Goal: Check status: Check status

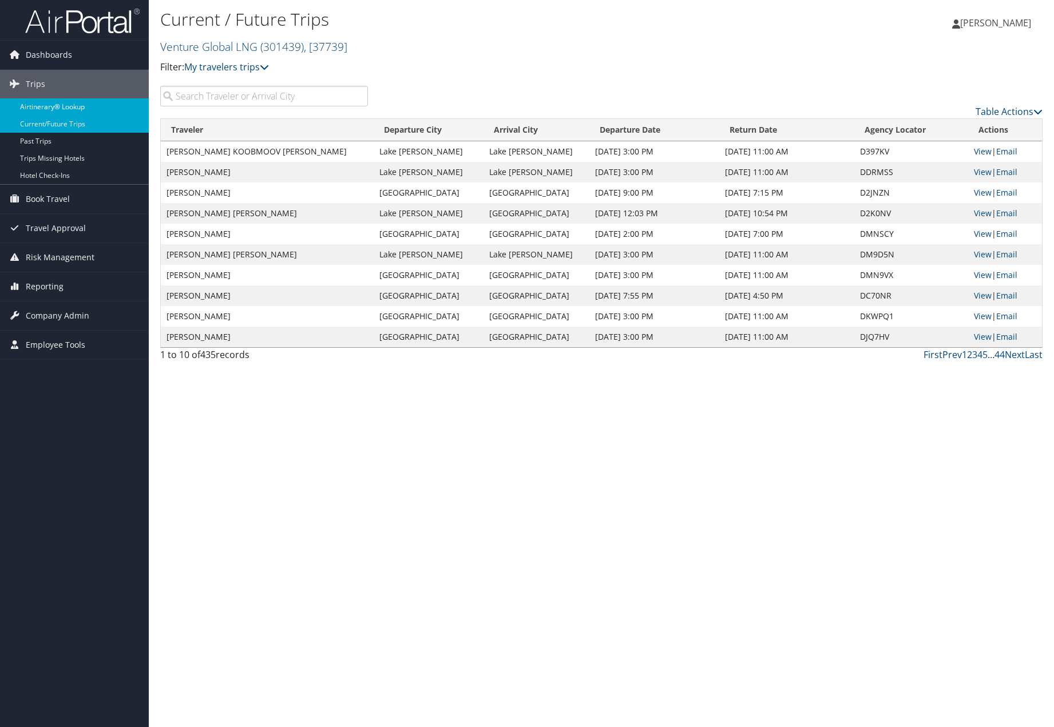
click at [41, 106] on link "Airtinerary® Lookup" at bounding box center [74, 106] width 149 height 17
click at [61, 109] on link "Airtinerary® Lookup" at bounding box center [74, 106] width 149 height 17
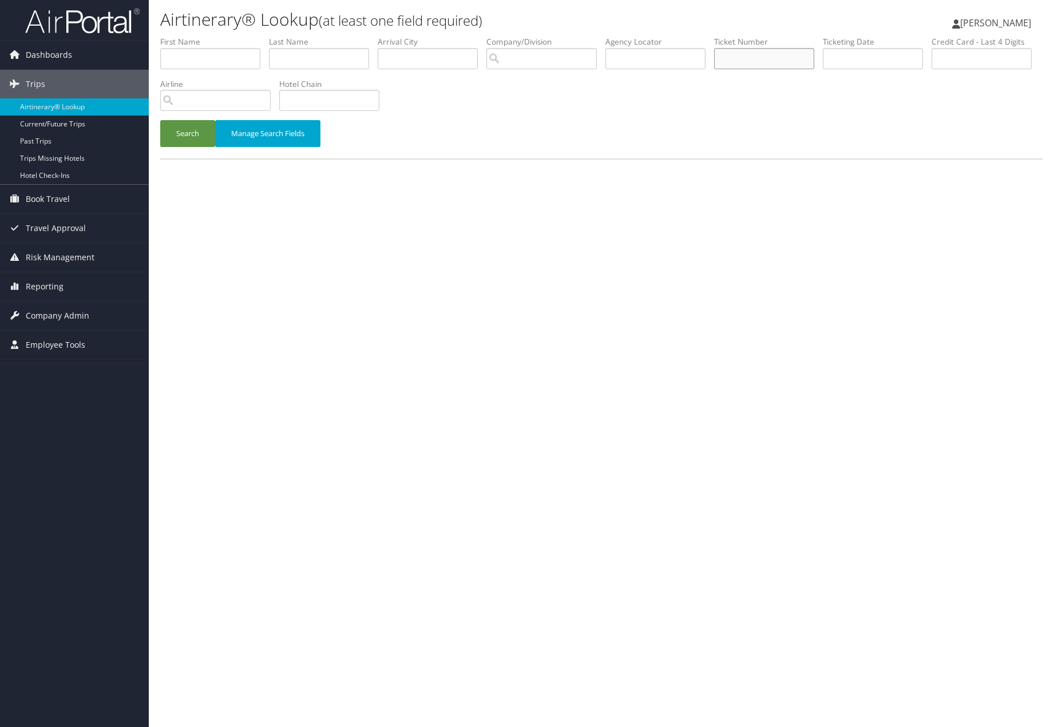
click at [773, 59] on input "text" at bounding box center [764, 58] width 100 height 21
paste input "0167309897561"
click at [188, 133] on button "Search" at bounding box center [187, 133] width 55 height 27
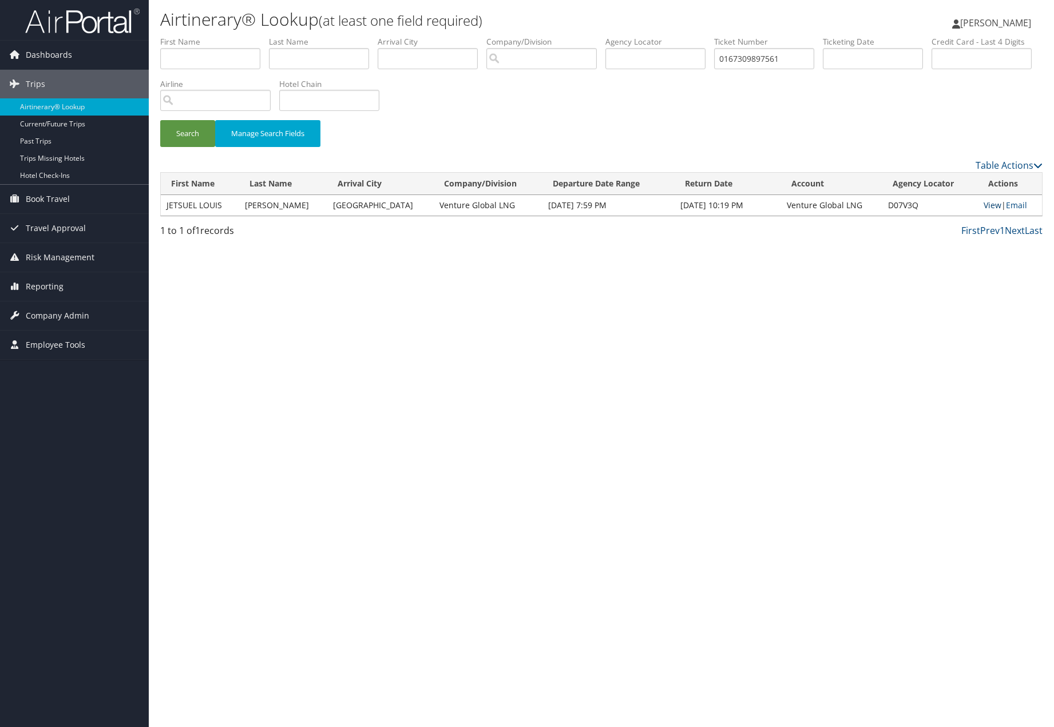
click at [987, 204] on link "View" at bounding box center [992, 205] width 18 height 11
drag, startPoint x: 785, startPoint y: 56, endPoint x: 559, endPoint y: 46, distance: 226.2
click at [560, 36] on ul "First Name Last Name Departure City Arrival City Company/Division Airport/City …" at bounding box center [601, 36] width 882 height 0
paste input "017309874303"
click at [188, 133] on button "Search" at bounding box center [187, 133] width 55 height 27
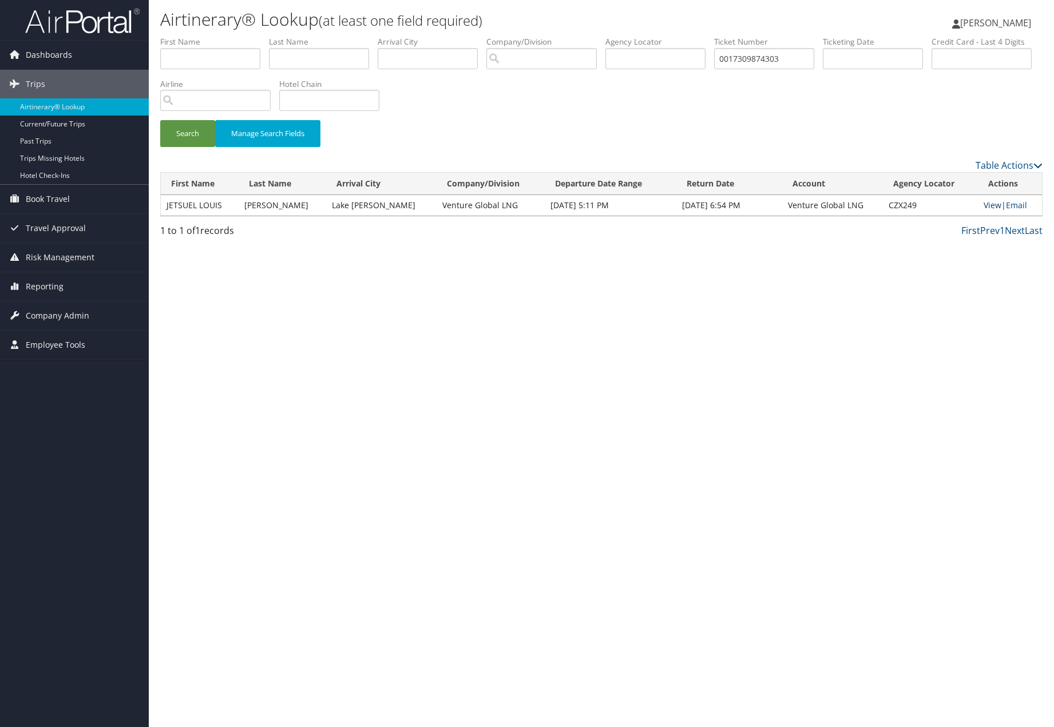
click at [988, 204] on link "View" at bounding box center [992, 205] width 18 height 11
drag, startPoint x: 783, startPoint y: 61, endPoint x: 504, endPoint y: 26, distance: 281.3
click at [504, 26] on div "Airtinerary® Lookup (at least one field required) Tara Rowe Tara Rowe My Settin…" at bounding box center [601, 363] width 905 height 727
paste input "2263534982"
type input "0012263534982"
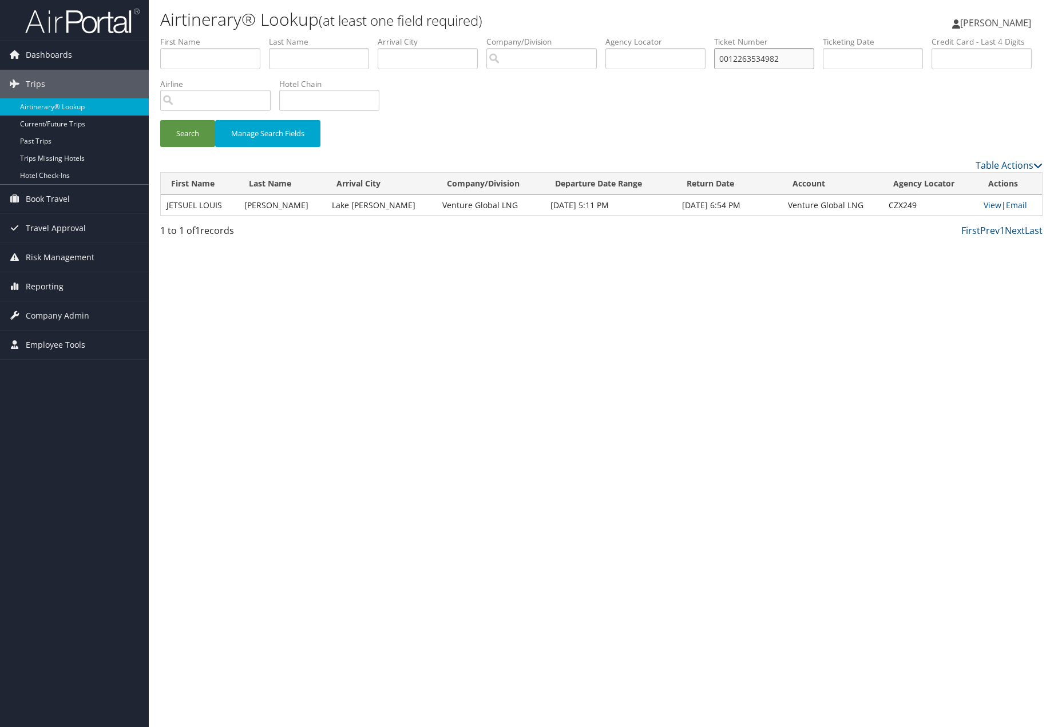
click at [188, 133] on button "Search" at bounding box center [187, 133] width 55 height 27
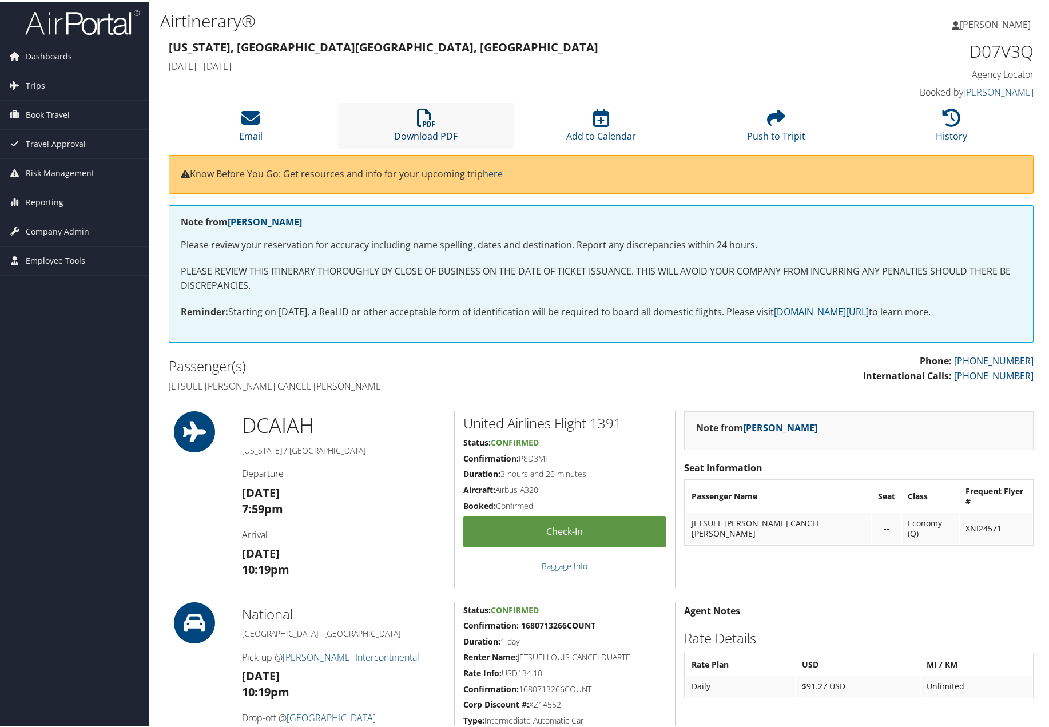
click at [424, 121] on icon at bounding box center [426, 116] width 18 height 18
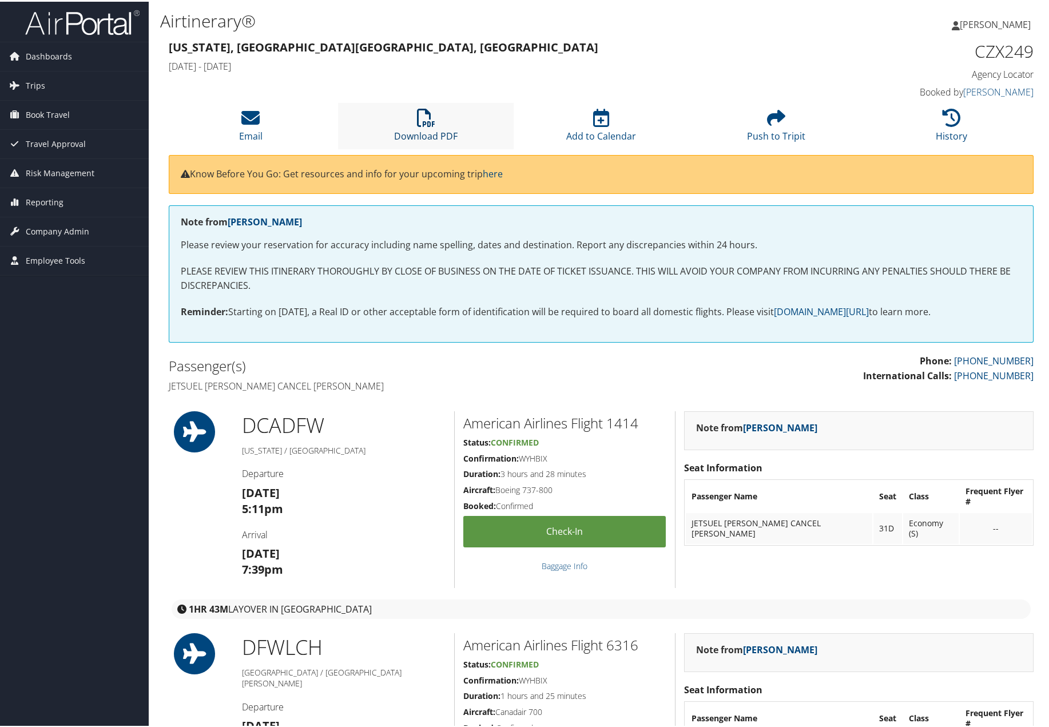
click at [420, 124] on icon at bounding box center [426, 116] width 18 height 18
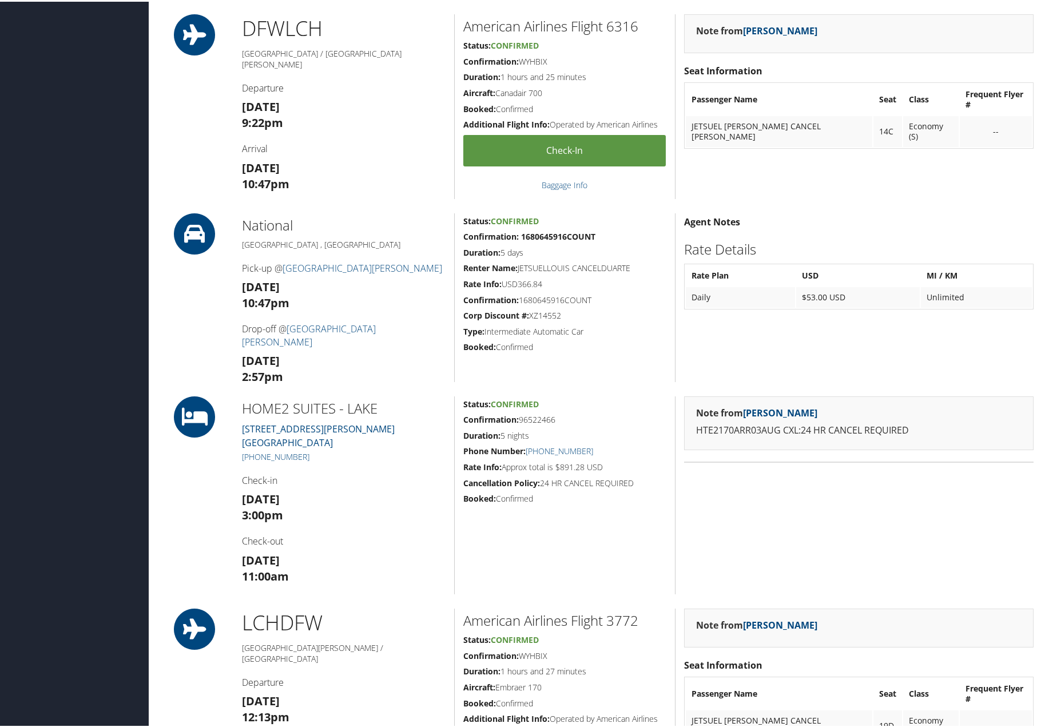
scroll to position [137, 0]
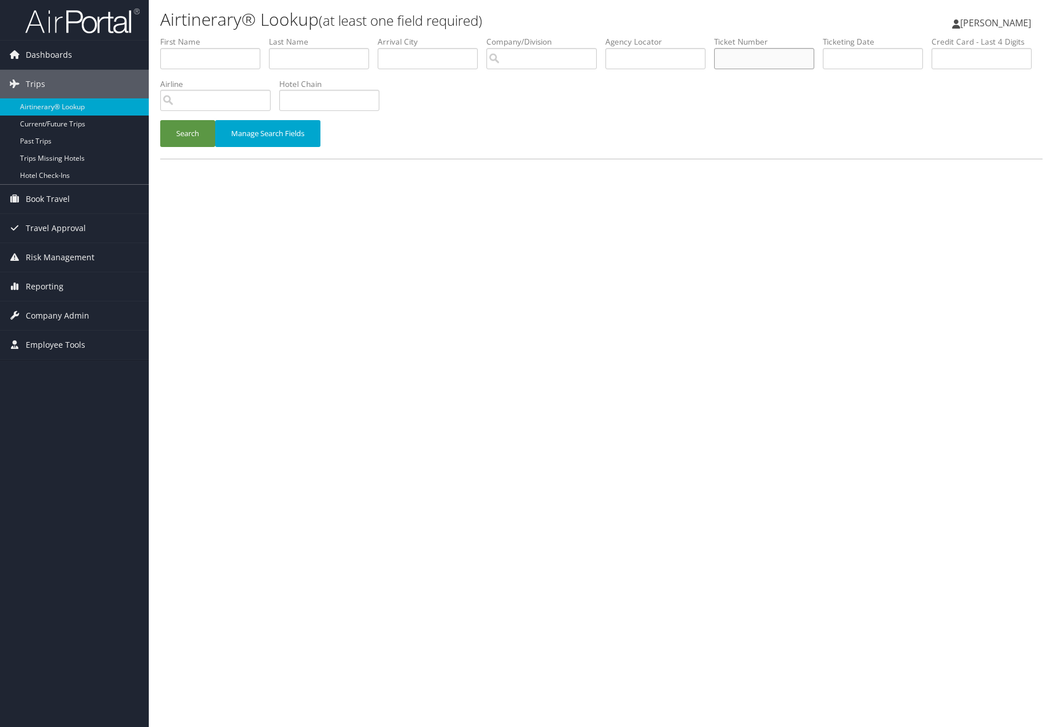
click at [742, 54] on input "text" at bounding box center [764, 58] width 100 height 21
paste input "0012263534982"
click at [188, 133] on button "Search" at bounding box center [187, 133] width 55 height 27
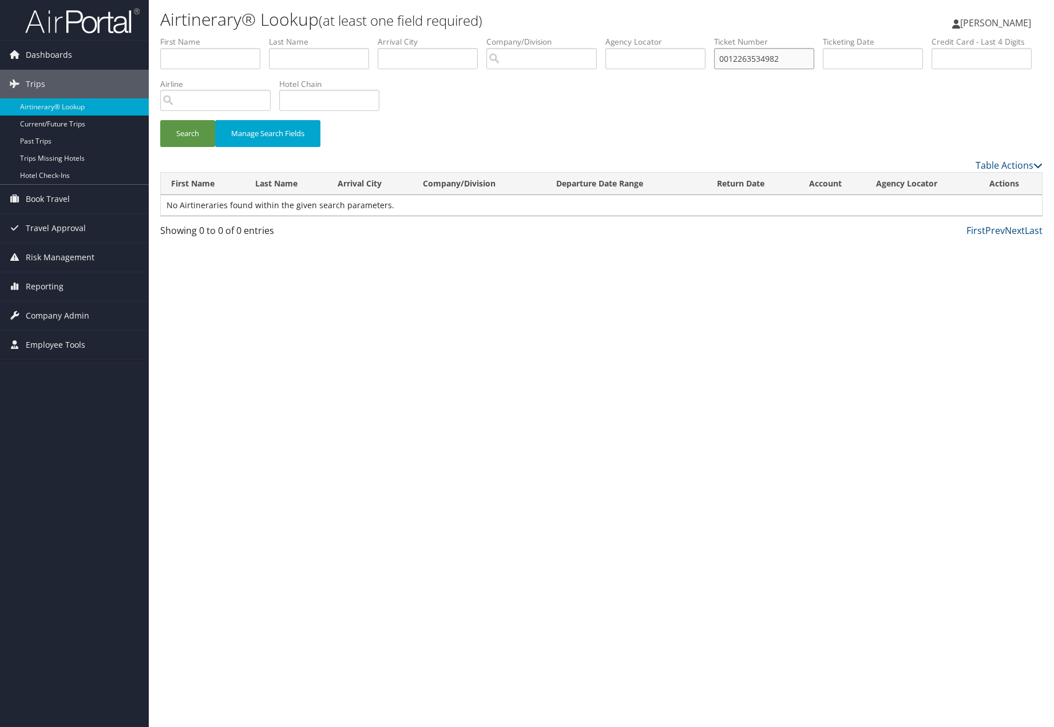
scroll to position [1, 0]
drag, startPoint x: 786, startPoint y: 60, endPoint x: 514, endPoint y: 45, distance: 272.7
click at [519, 36] on ul "First Name Last Name Departure City Arrival City Company/Division Airport/City …" at bounding box center [601, 36] width 882 height 0
paste input "167310168578"
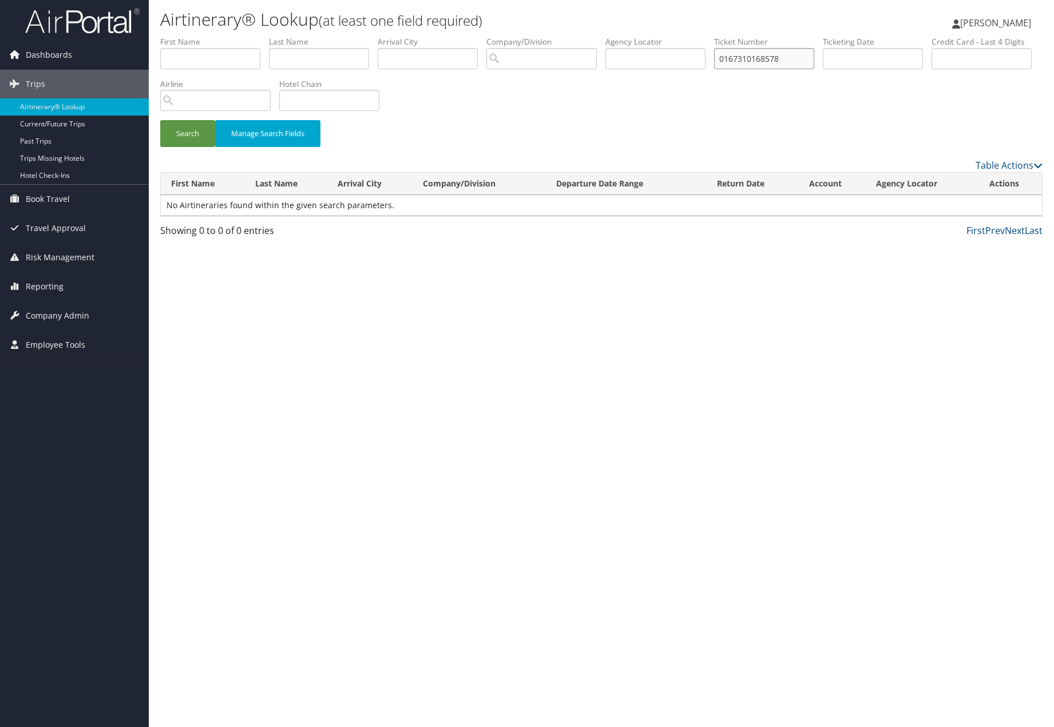
type input "0167310168578"
click at [188, 133] on button "Search" at bounding box center [187, 133] width 55 height 27
click at [563, 206] on td "Aug 16, 2025 7:49 PM" at bounding box center [633, 205] width 141 height 21
click at [990, 201] on link "View" at bounding box center [996, 205] width 18 height 11
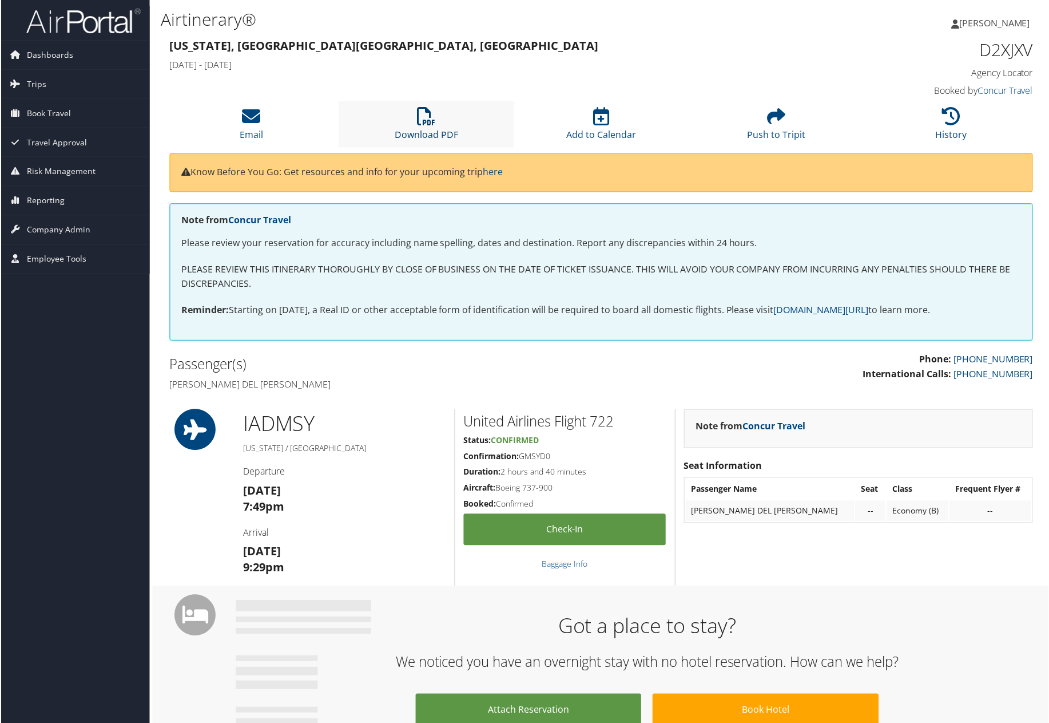
click at [421, 124] on icon at bounding box center [426, 116] width 18 height 18
